Goal: Task Accomplishment & Management: Use online tool/utility

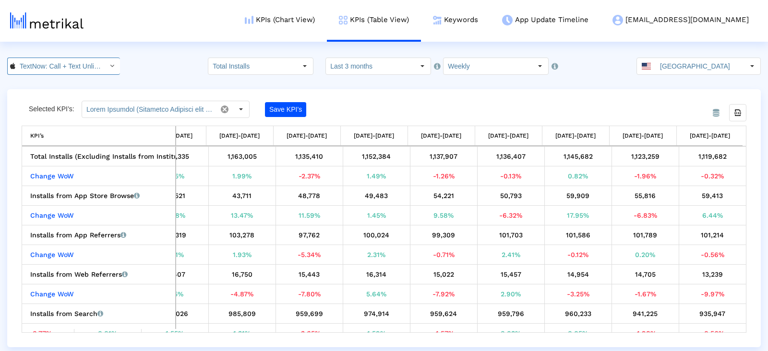
scroll to position [0, 69]
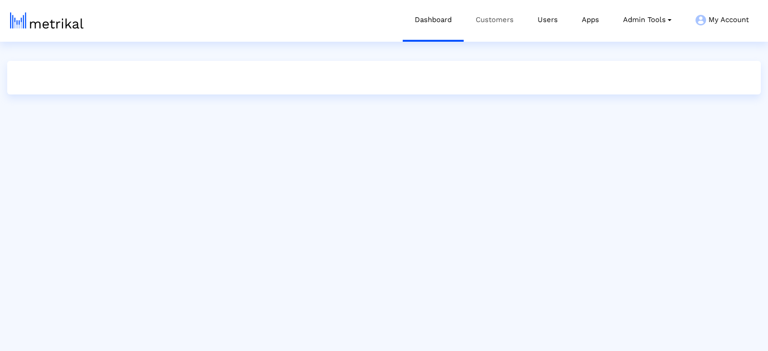
click at [499, 23] on link "Customers" at bounding box center [494, 20] width 62 height 40
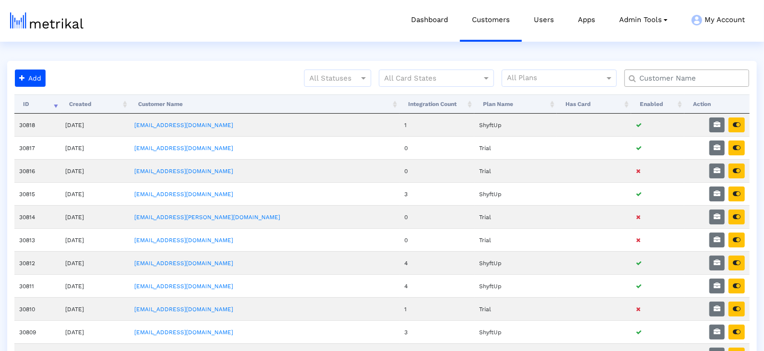
click at [658, 77] on input "text" at bounding box center [689, 78] width 113 height 10
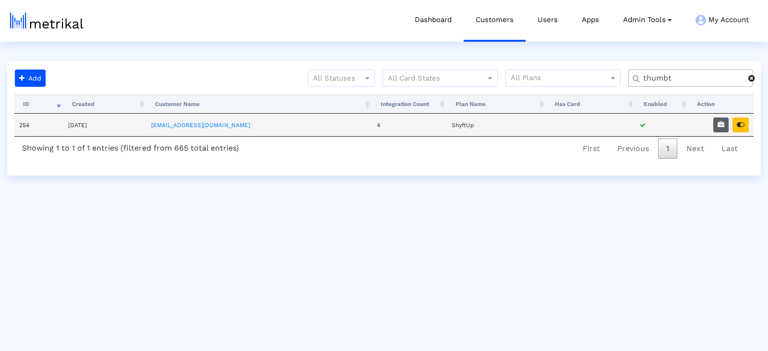
type input "thumbt"
click at [720, 124] on icon "button" at bounding box center [720, 124] width 7 height 7
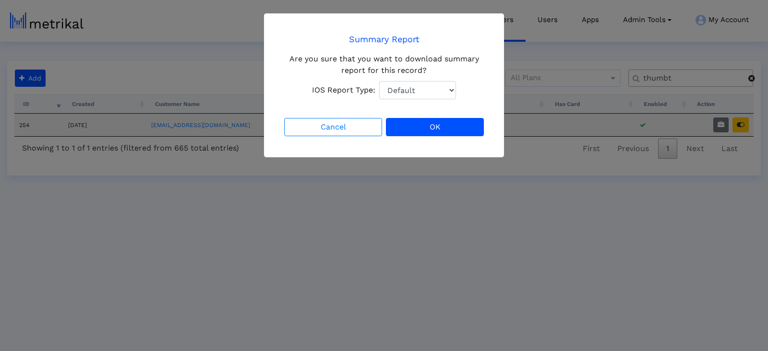
click at [446, 89] on select "Default Total Downloads New Downloads Redownloads" at bounding box center [417, 90] width 77 height 18
select select "1: 1"
click at [379, 81] on select "Default Total Downloads New Downloads Redownloads" at bounding box center [417, 90] width 77 height 18
click at [454, 124] on button "OK" at bounding box center [435, 127] width 98 height 18
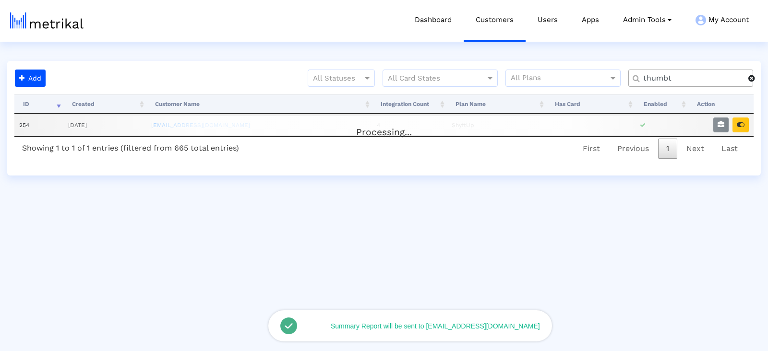
click at [737, 129] on div "Processing..." at bounding box center [383, 125] width 739 height 19
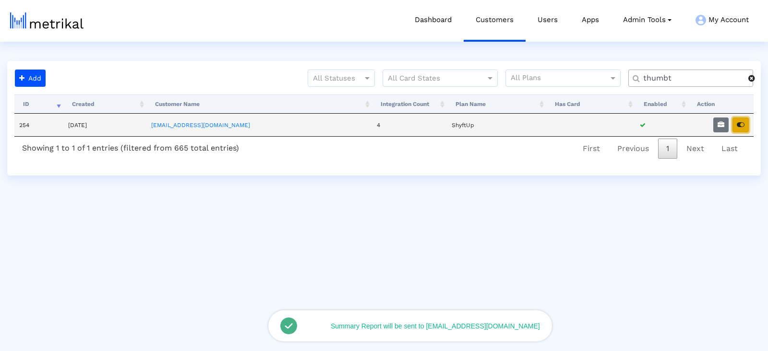
click at [740, 124] on icon "button" at bounding box center [740, 124] width 8 height 7
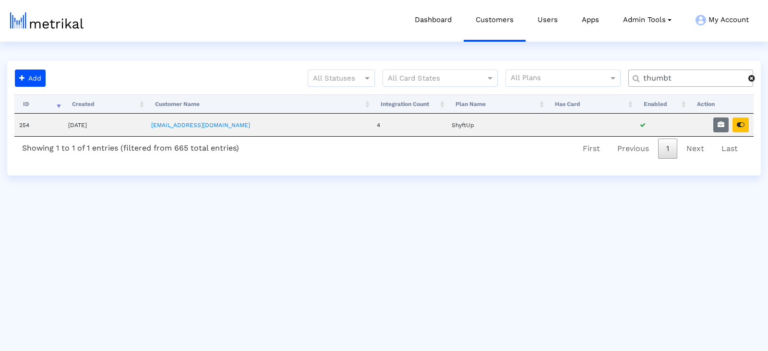
click at [661, 72] on div "thumbt" at bounding box center [690, 78] width 125 height 17
click at [662, 73] on input "thumbt" at bounding box center [692, 78] width 112 height 10
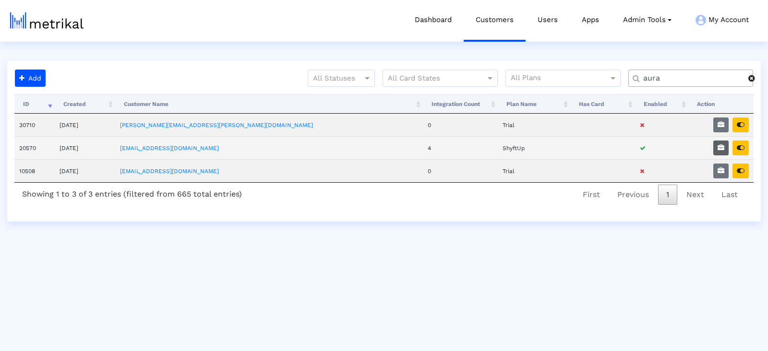
type input "aura"
click at [719, 146] on icon "button" at bounding box center [720, 147] width 7 height 7
select select "1: 1"
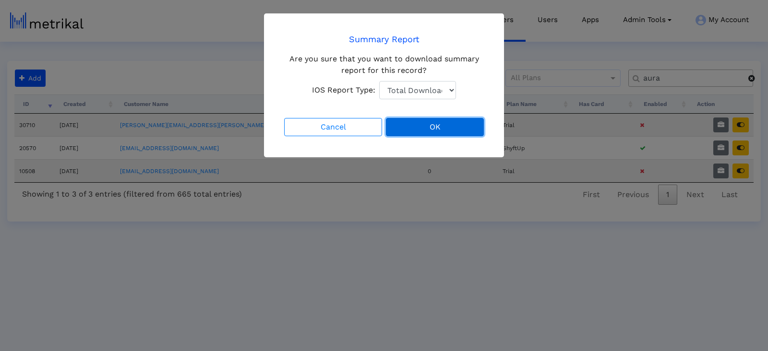
click at [437, 125] on button "OK" at bounding box center [435, 127] width 98 height 18
